Goal: Book appointment/travel/reservation

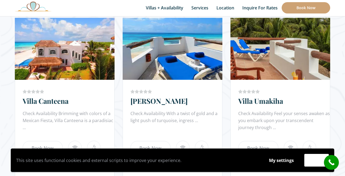
scroll to position [385, 0]
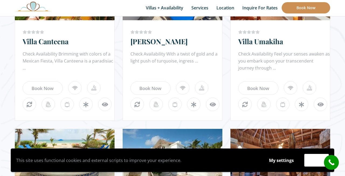
click at [307, 10] on link "Book Now" at bounding box center [306, 7] width 49 height 11
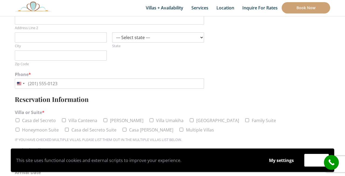
scroll to position [141, 0]
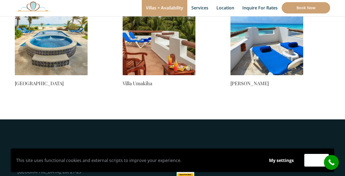
scroll to position [336, 0]
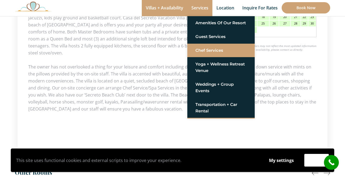
click at [203, 54] on link "Chef Services" at bounding box center [221, 51] width 51 height 10
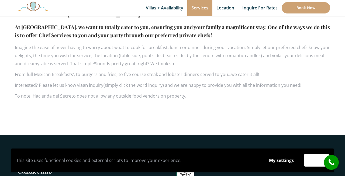
scroll to position [342, 0]
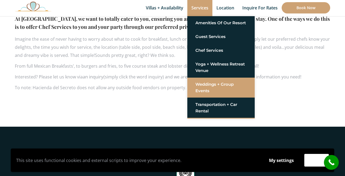
click at [204, 83] on link "Weddings + Group Events" at bounding box center [221, 88] width 51 height 16
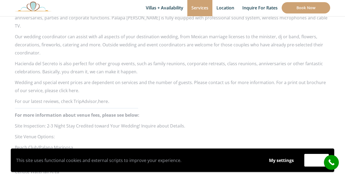
scroll to position [452, 0]
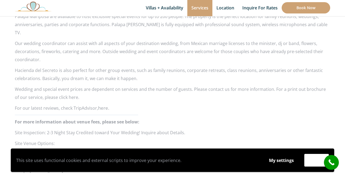
click at [69, 88] on p "Wedding and special event prices are dependent on services and the number of gu…" at bounding box center [173, 93] width 316 height 16
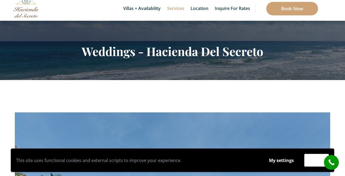
scroll to position [0, 0]
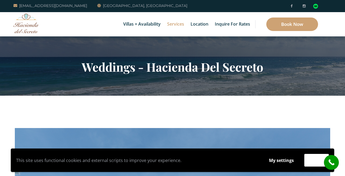
click at [146, 24] on li "6 Bedrooms Casa del Secreto" at bounding box center [175, 23] width 67 height 14
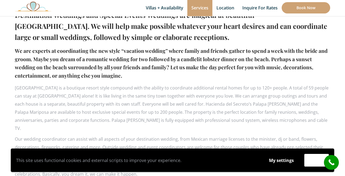
scroll to position [264, 0]
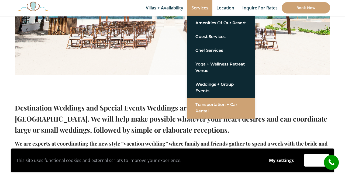
click at [203, 106] on link "Transportation + Car Rental" at bounding box center [221, 108] width 51 height 16
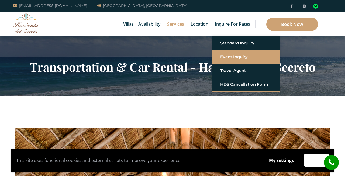
click at [228, 58] on link "Event Inquiry" at bounding box center [245, 57] width 51 height 10
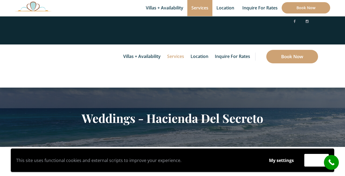
scroll to position [315, 0]
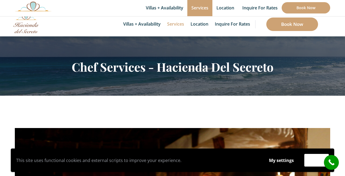
scroll to position [341, 0]
